Goal: Information Seeking & Learning: Learn about a topic

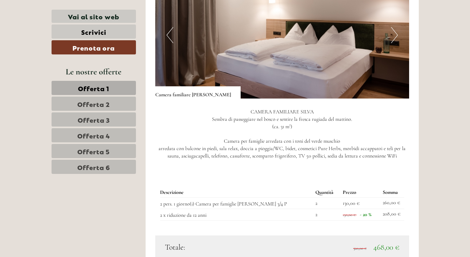
scroll to position [826, 0]
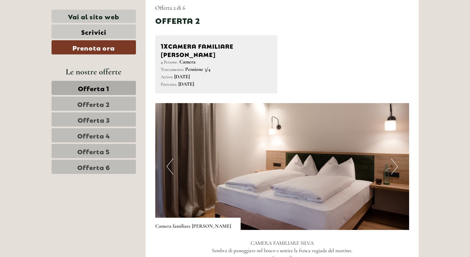
click at [395, 158] on button "Next" at bounding box center [394, 166] width 7 height 16
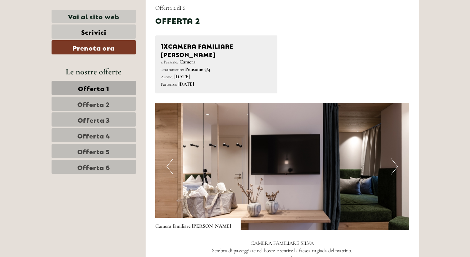
click at [395, 158] on button "Next" at bounding box center [394, 166] width 7 height 16
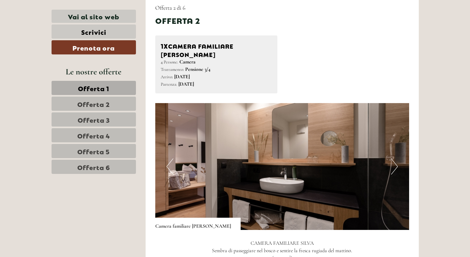
click at [395, 158] on button "Next" at bounding box center [394, 166] width 7 height 16
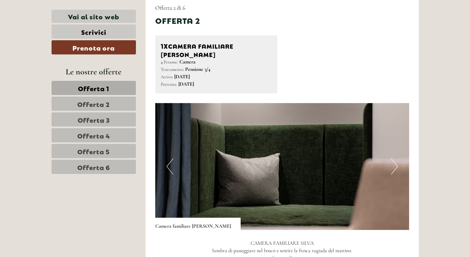
click at [395, 158] on button "Next" at bounding box center [394, 166] width 7 height 16
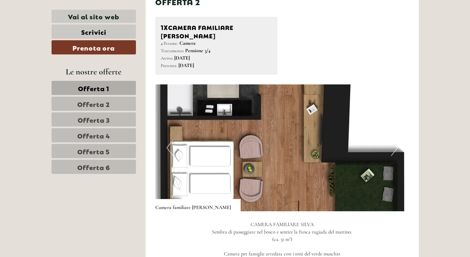
scroll to position [845, 0]
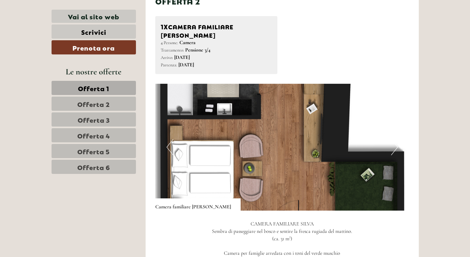
click at [392, 139] on button "Next" at bounding box center [394, 147] width 7 height 16
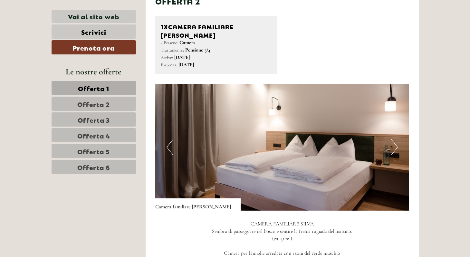
click at [392, 139] on button "Next" at bounding box center [394, 147] width 7 height 16
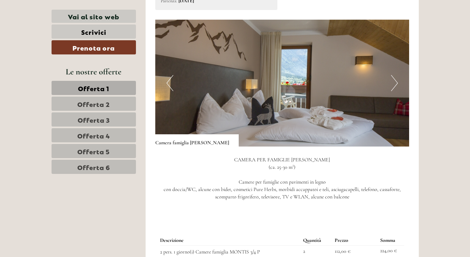
scroll to position [452, 0]
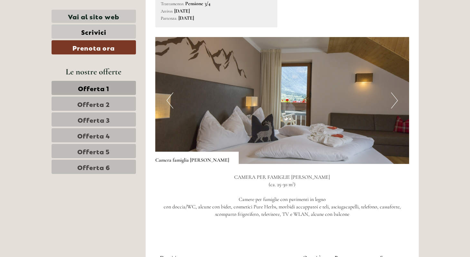
click at [395, 93] on button "Next" at bounding box center [394, 100] width 7 height 16
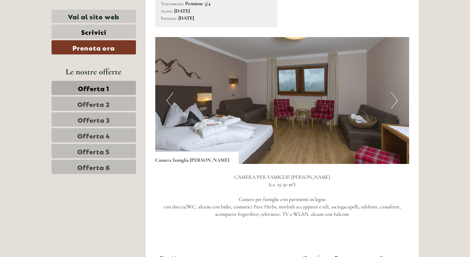
click at [395, 93] on button "Next" at bounding box center [394, 100] width 7 height 16
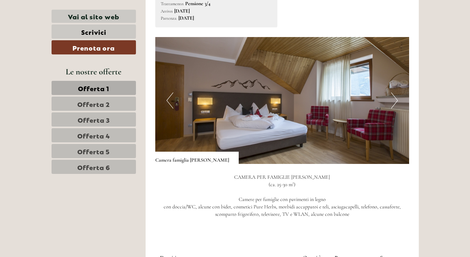
click at [395, 93] on button "Next" at bounding box center [394, 100] width 7 height 16
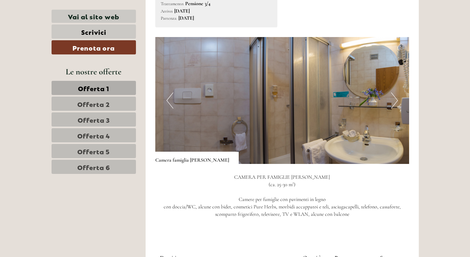
click at [395, 93] on button "Next" at bounding box center [394, 100] width 7 height 16
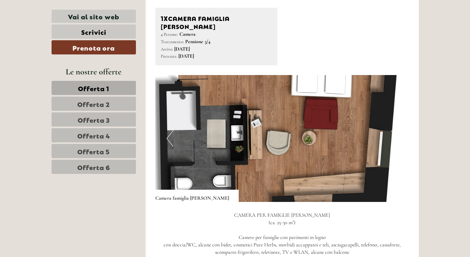
scroll to position [413, 0]
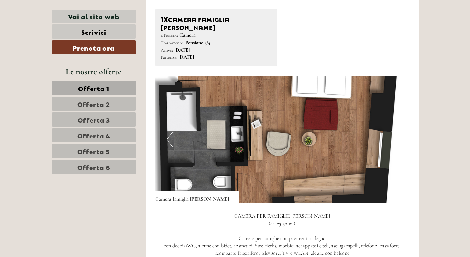
click at [392, 131] on button "Next" at bounding box center [394, 139] width 7 height 16
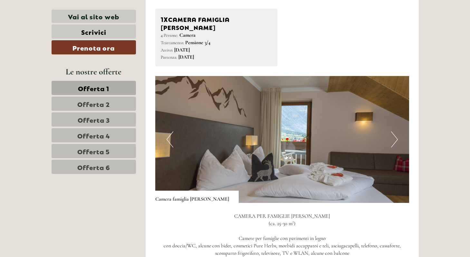
click at [392, 131] on button "Next" at bounding box center [394, 139] width 7 height 16
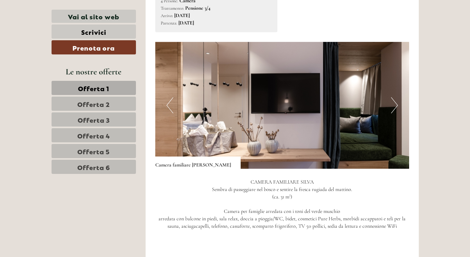
scroll to position [888, 0]
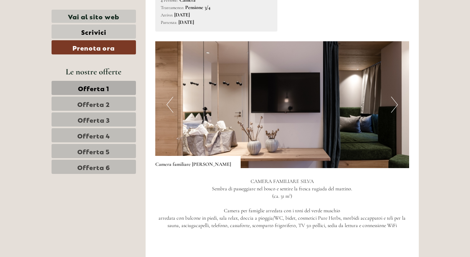
click at [95, 101] on span "Offerta 2" at bounding box center [93, 103] width 33 height 9
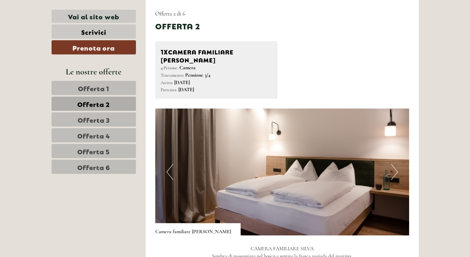
click at [103, 171] on link "Offerta 6" at bounding box center [94, 167] width 84 height 14
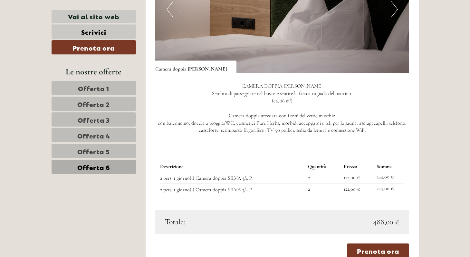
scroll to position [547, 0]
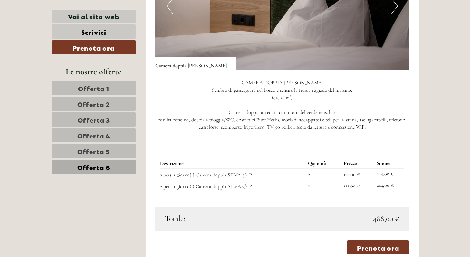
click at [121, 149] on link "Offerta 5" at bounding box center [94, 151] width 84 height 14
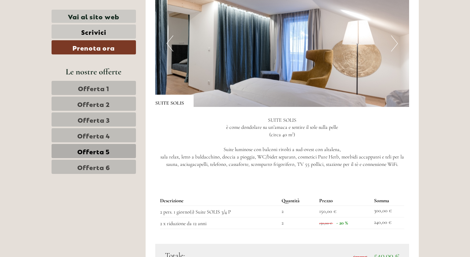
scroll to position [466, 0]
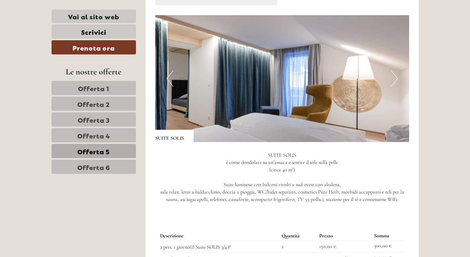
click at [389, 79] on img at bounding box center [282, 78] width 254 height 127
click at [394, 78] on button "Next" at bounding box center [394, 79] width 7 height 16
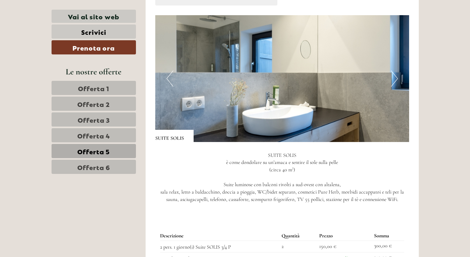
click at [394, 78] on button "Next" at bounding box center [394, 79] width 7 height 16
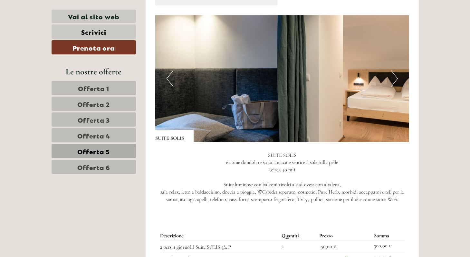
click at [394, 78] on button "Next" at bounding box center [394, 79] width 7 height 16
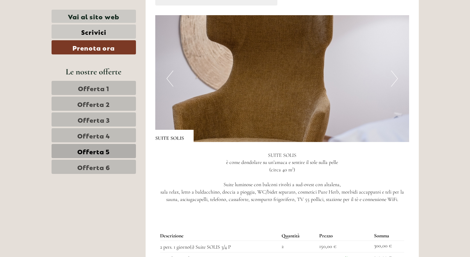
click at [394, 78] on button "Next" at bounding box center [394, 79] width 7 height 16
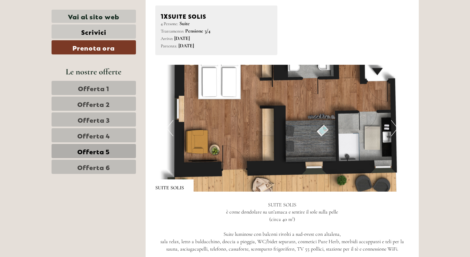
scroll to position [408, 0]
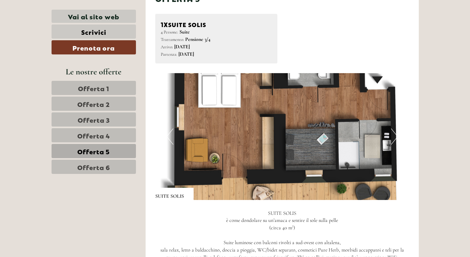
click at [396, 135] on button "Next" at bounding box center [394, 136] width 7 height 16
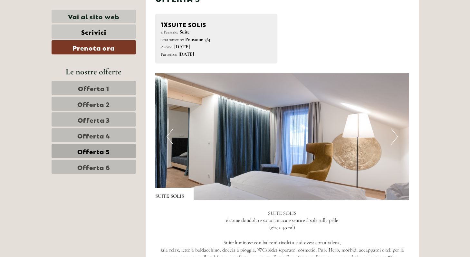
click at [396, 135] on button "Next" at bounding box center [394, 136] width 7 height 16
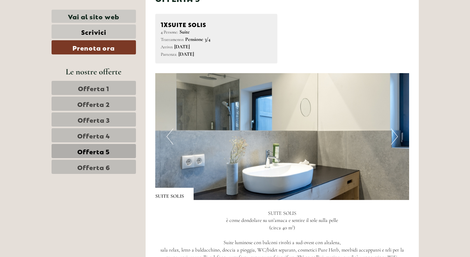
click at [396, 135] on button "Next" at bounding box center [394, 136] width 7 height 16
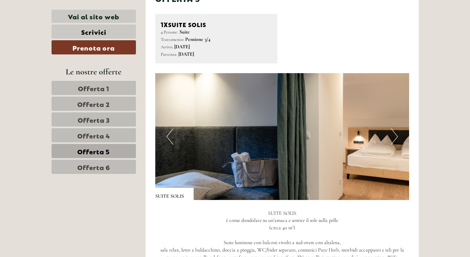
click at [118, 135] on link "Offerta 4" at bounding box center [94, 135] width 84 height 14
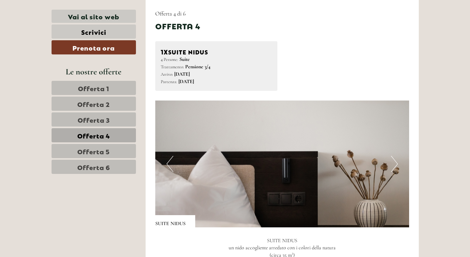
click at [391, 168] on button "Next" at bounding box center [394, 164] width 7 height 16
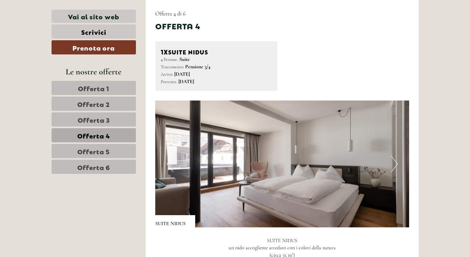
click at [392, 168] on button "Next" at bounding box center [394, 164] width 7 height 16
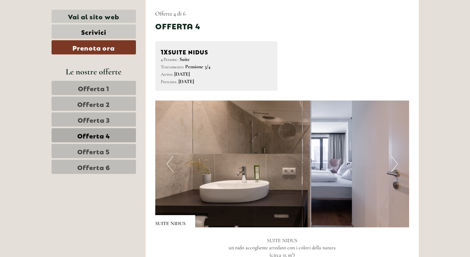
click at [392, 168] on button "Next" at bounding box center [394, 164] width 7 height 16
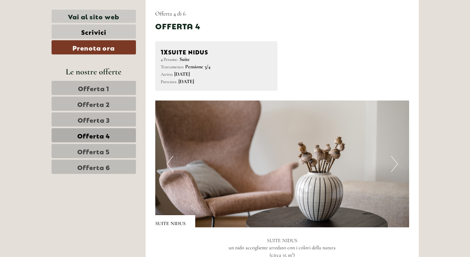
click at [392, 168] on button "Next" at bounding box center [394, 164] width 7 height 16
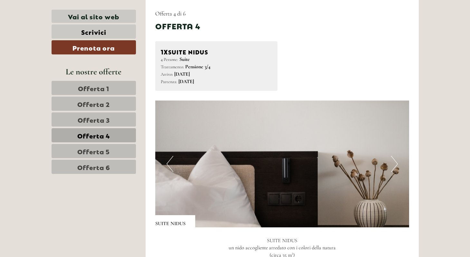
click at [392, 168] on button "Next" at bounding box center [394, 164] width 7 height 16
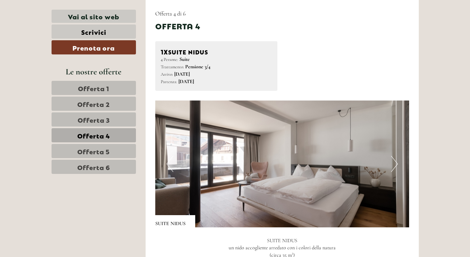
click at [392, 168] on button "Next" at bounding box center [394, 164] width 7 height 16
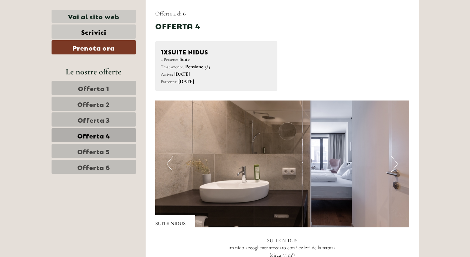
click at [392, 168] on button "Next" at bounding box center [394, 164] width 7 height 16
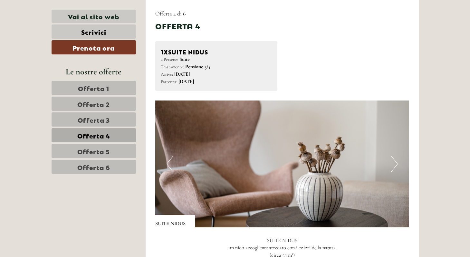
click at [392, 168] on button "Next" at bounding box center [394, 164] width 7 height 16
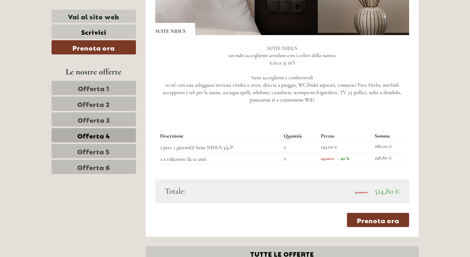
scroll to position [591, 0]
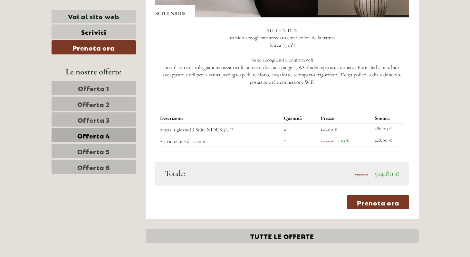
click at [114, 122] on link "Offerta 3" at bounding box center [94, 119] width 84 height 14
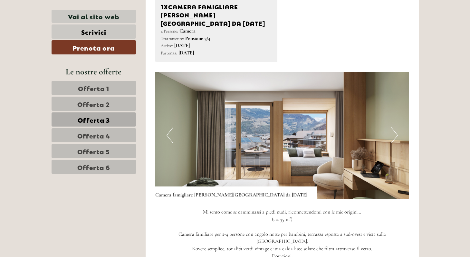
scroll to position [440, 0]
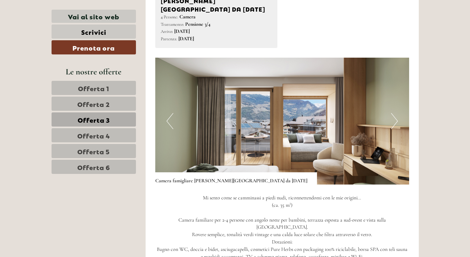
click at [393, 113] on button "Next" at bounding box center [394, 121] width 7 height 16
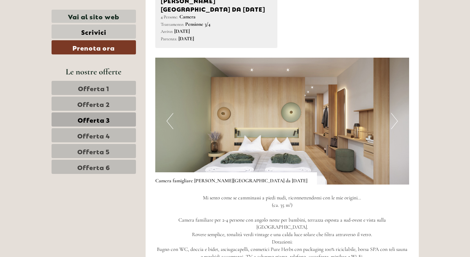
click at [393, 113] on button "Next" at bounding box center [394, 121] width 7 height 16
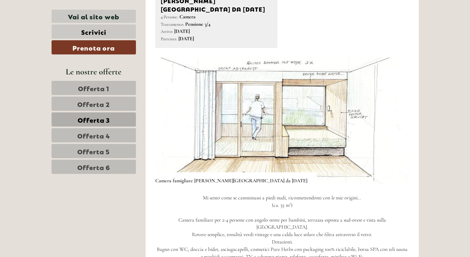
click at [393, 113] on button "Next" at bounding box center [394, 121] width 7 height 16
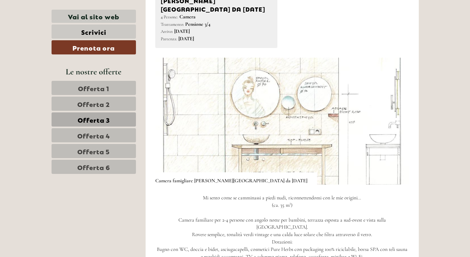
click at [393, 113] on button "Next" at bounding box center [394, 121] width 7 height 16
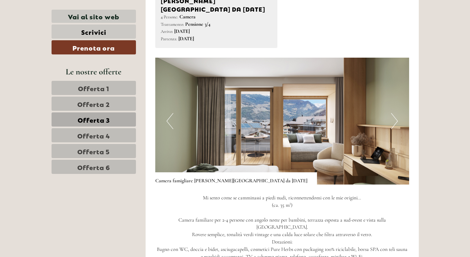
click at [393, 113] on button "Next" at bounding box center [394, 121] width 7 height 16
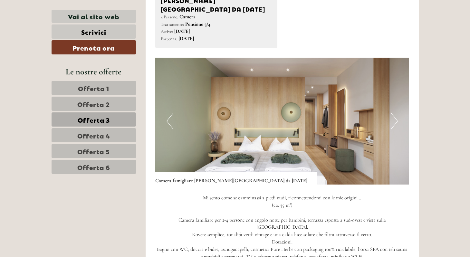
click at [99, 105] on span "Offerta 2" at bounding box center [93, 103] width 33 height 9
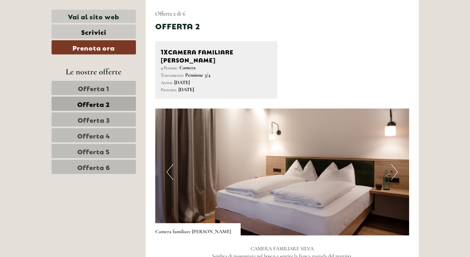
click at [394, 164] on button "Next" at bounding box center [394, 172] width 7 height 16
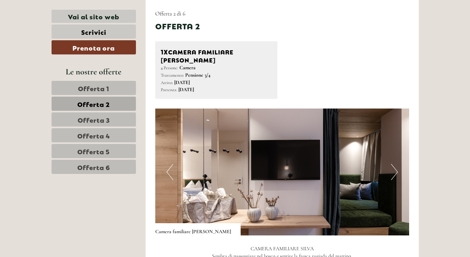
click at [394, 164] on button "Next" at bounding box center [394, 172] width 7 height 16
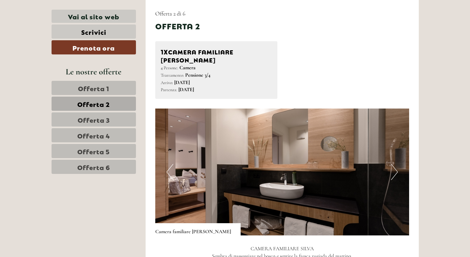
click at [394, 164] on button "Next" at bounding box center [394, 172] width 7 height 16
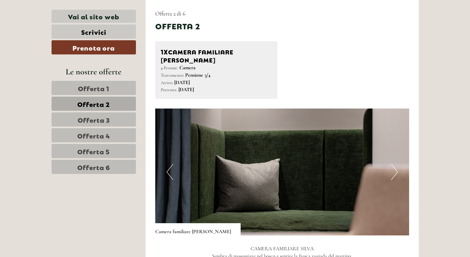
click at [394, 164] on button "Next" at bounding box center [394, 172] width 7 height 16
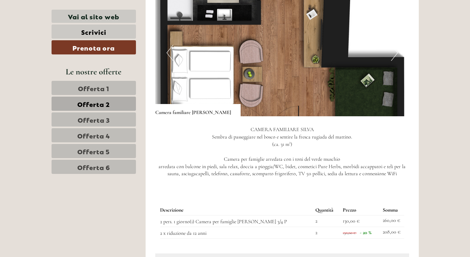
scroll to position [506, 0]
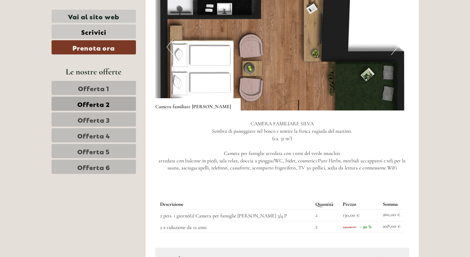
click at [115, 87] on link "Offerta 1" at bounding box center [94, 88] width 84 height 14
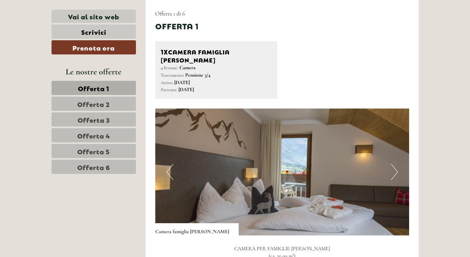
click at [395, 164] on button "Next" at bounding box center [394, 172] width 7 height 16
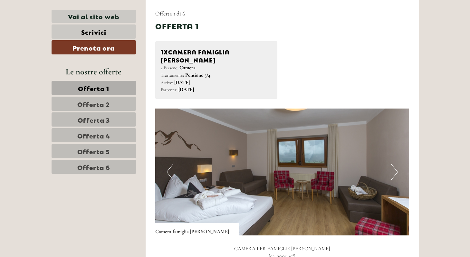
click at [395, 164] on button "Next" at bounding box center [394, 172] width 7 height 16
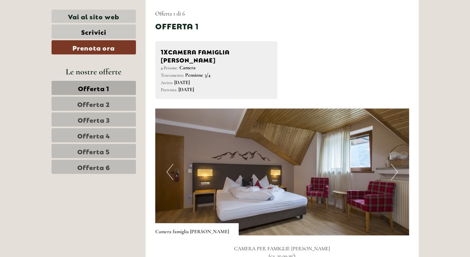
click at [395, 164] on button "Next" at bounding box center [394, 172] width 7 height 16
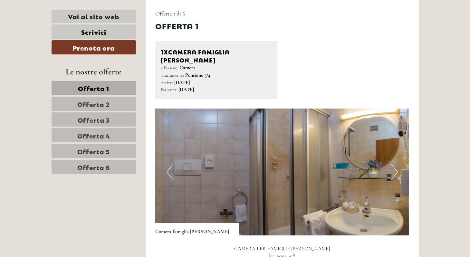
scroll to position [0, 0]
